Goal: Navigation & Orientation: Find specific page/section

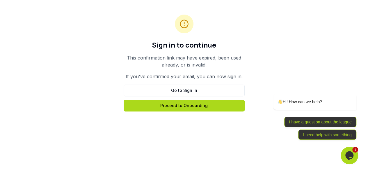
scroll to position [90, 0]
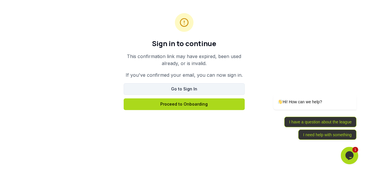
click at [182, 93] on link "Go to Sign In" at bounding box center [184, 89] width 121 height 12
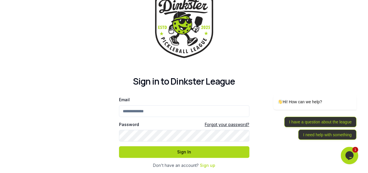
click at [162, 107] on input "Email" at bounding box center [184, 111] width 130 height 12
type input "**********"
click at [119, 146] on button "Sign In" at bounding box center [184, 152] width 130 height 12
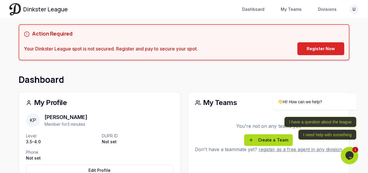
click at [184, 75] on h1 "Dashboard" at bounding box center [184, 79] width 331 height 10
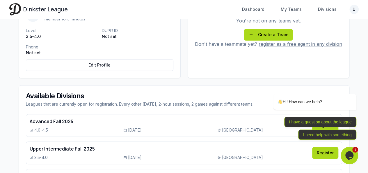
scroll to position [117, 0]
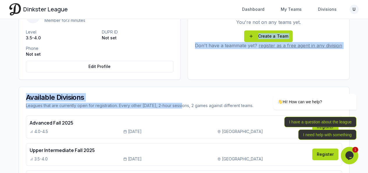
drag, startPoint x: 192, startPoint y: 55, endPoint x: 187, endPoint y: 99, distance: 44.6
click at [187, 99] on div "My Profile KP Kevin Plunkett Member for 3 minutes Level 3.5-4.0 DUPR ID Not set…" at bounding box center [184, 107] width 331 height 239
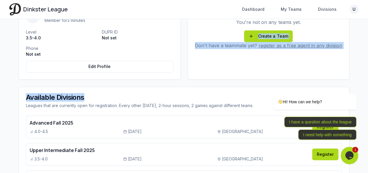
click at [190, 67] on div "My Teams You're not on any teams yet. Create a Team Don't have a teammate yet? …" at bounding box center [269, 33] width 162 height 91
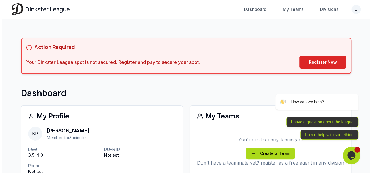
scroll to position [0, 0]
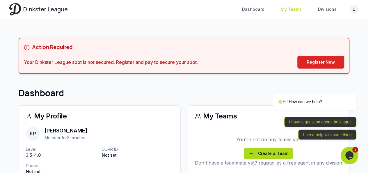
click at [286, 6] on link "My Teams" at bounding box center [291, 9] width 28 height 10
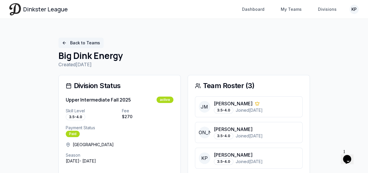
click at [92, 45] on link "Back to Teams" at bounding box center [80, 43] width 45 height 10
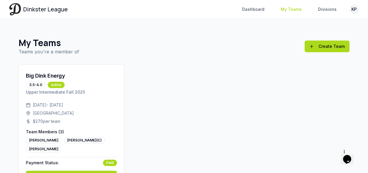
click at [293, 8] on link "My Teams" at bounding box center [291, 9] width 28 height 10
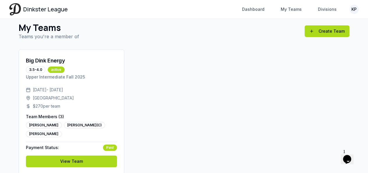
scroll to position [34, 0]
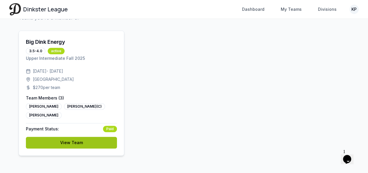
click at [78, 141] on link "View Team" at bounding box center [71, 142] width 91 height 12
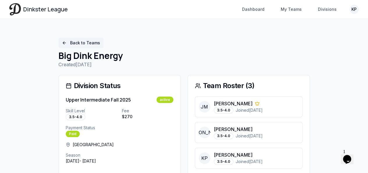
click at [77, 42] on link "Back to Teams" at bounding box center [80, 43] width 45 height 10
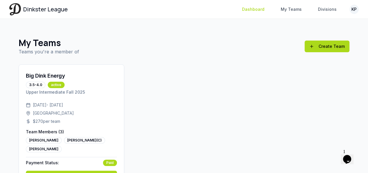
click at [258, 8] on link "Dashboard" at bounding box center [253, 9] width 29 height 10
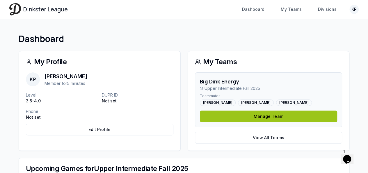
scroll to position [4, 0]
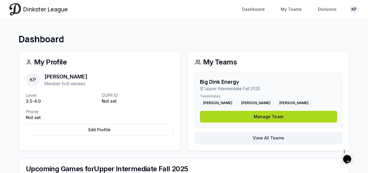
click at [258, 137] on link "View All Teams" at bounding box center [269, 138] width 148 height 12
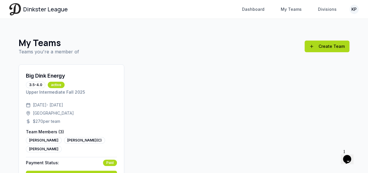
click at [61, 14] on link "Dinkster League" at bounding box center [38, 9] width 58 height 12
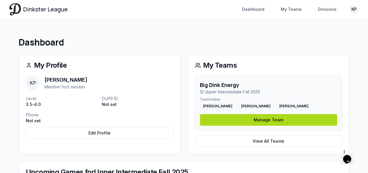
scroll to position [1, 0]
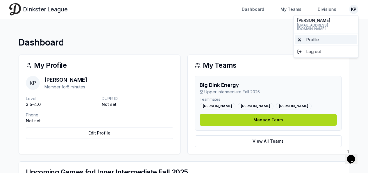
click at [309, 39] on span "Profile" at bounding box center [313, 40] width 13 height 6
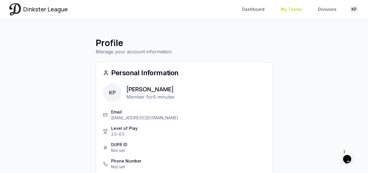
click at [292, 12] on link "My Teams" at bounding box center [291, 9] width 28 height 10
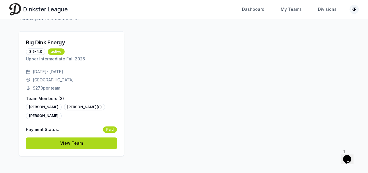
scroll to position [34, 0]
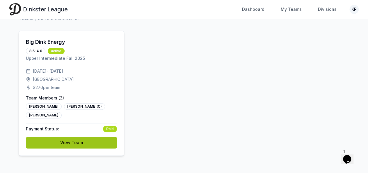
click at [88, 145] on link "View Team" at bounding box center [71, 142] width 91 height 12
click at [78, 139] on link "View Team" at bounding box center [71, 142] width 91 height 12
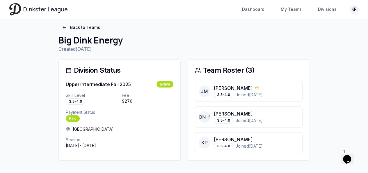
scroll to position [20, 0]
